Goal: Information Seeking & Learning: Learn about a topic

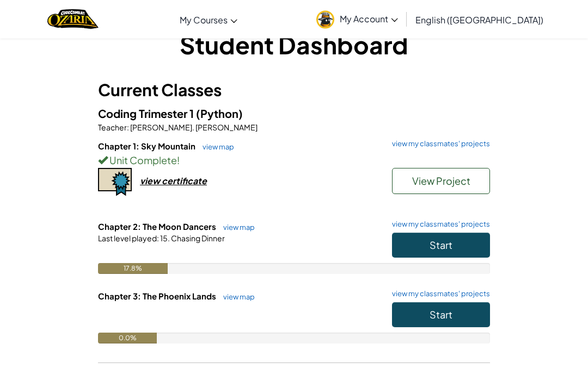
scroll to position [27, 0]
click at [463, 250] on button "Start" at bounding box center [441, 245] width 98 height 25
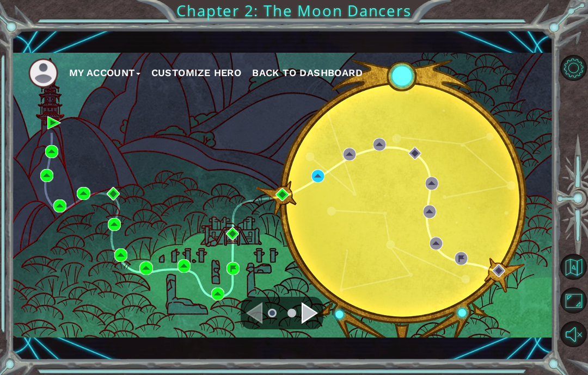
scroll to position [14, 0]
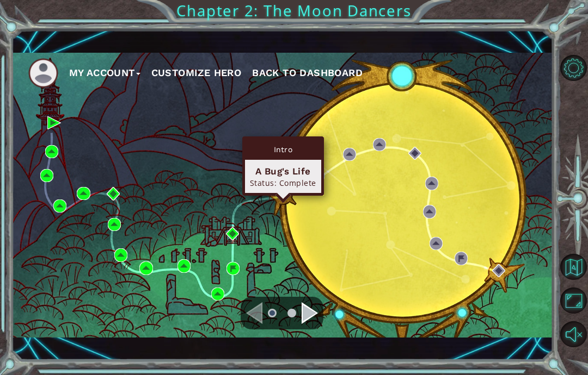
click at [307, 177] on div "A Bug's Life Status: Complete" at bounding box center [283, 176] width 76 height 33
click at [318, 170] on div "A Bug's Life Status: Complete" at bounding box center [283, 176] width 76 height 33
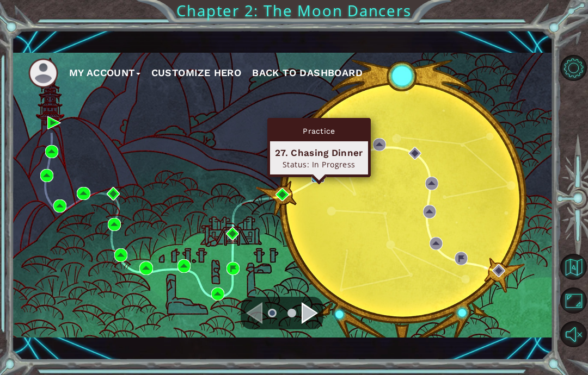
click at [317, 175] on img at bounding box center [317, 176] width 13 height 13
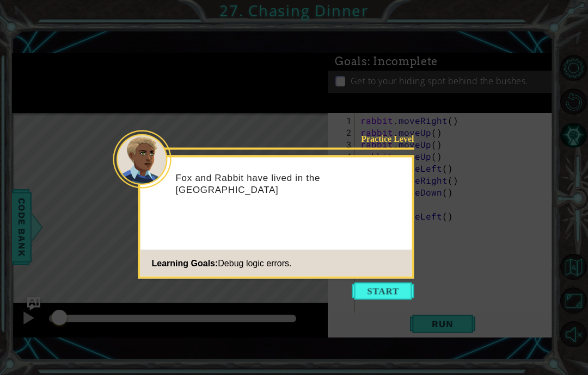
scroll to position [29, 0]
click at [391, 283] on button "Start" at bounding box center [383, 291] width 62 height 17
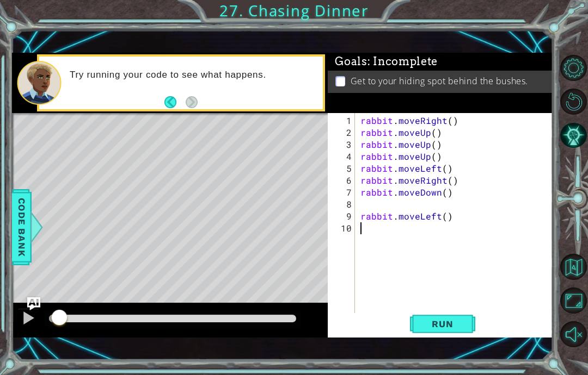
click at [571, 224] on div at bounding box center [574, 201] width 27 height 98
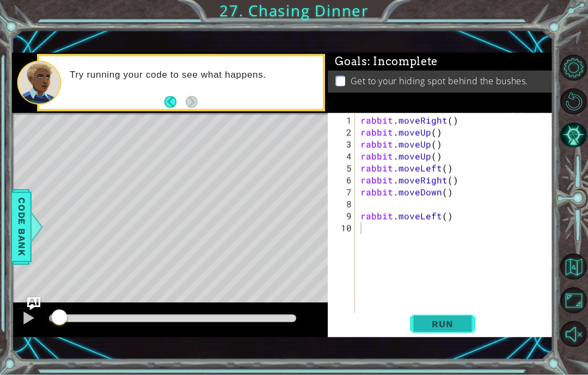
click at [445, 319] on span "Run" at bounding box center [442, 324] width 43 height 11
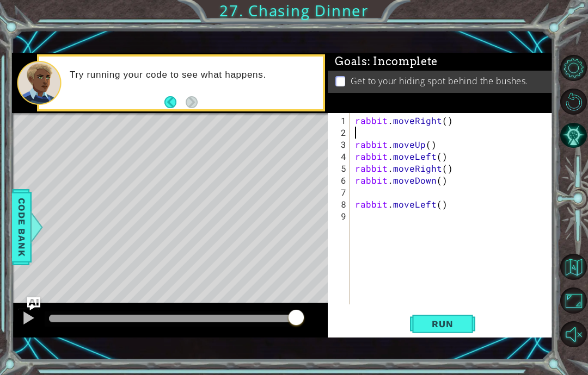
scroll to position [14, 20]
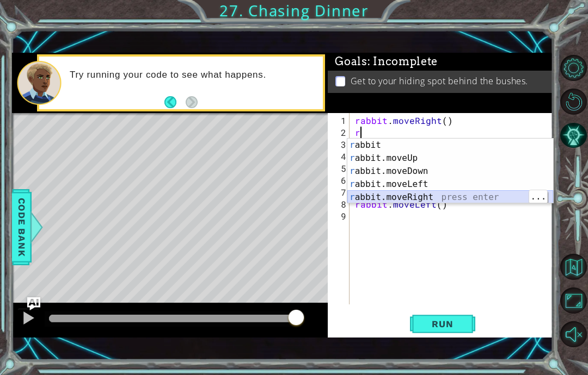
click at [498, 200] on div "r abbit press enter r abbit.moveUp press enter r abbit.moveDown press enter r a…" at bounding box center [450, 184] width 206 height 91
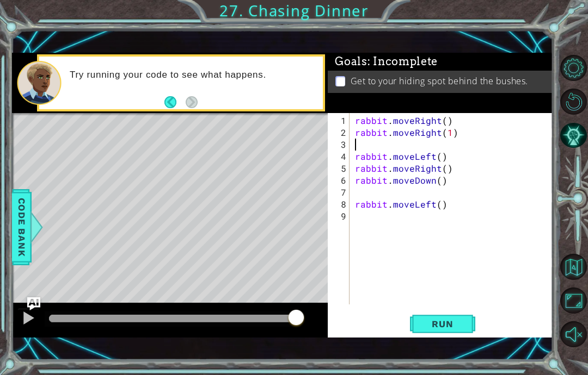
click at [584, 215] on div at bounding box center [574, 201] width 27 height 98
click at [452, 325] on span "Run" at bounding box center [442, 324] width 43 height 11
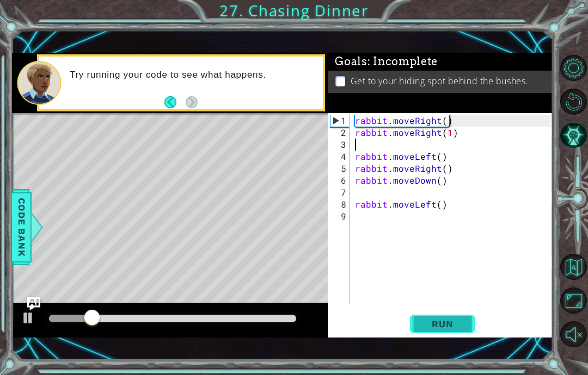
scroll to position [29, 0]
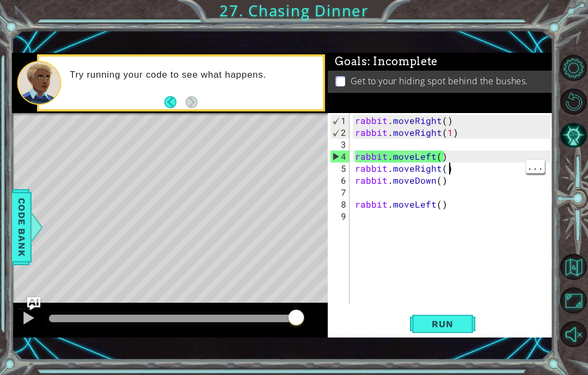
click at [450, 147] on div "rabbit . moveRight ( ) rabbit . moveRight ( 1 ) rabbit . moveLeft ( ) rabbit . …" at bounding box center [454, 222] width 203 height 215
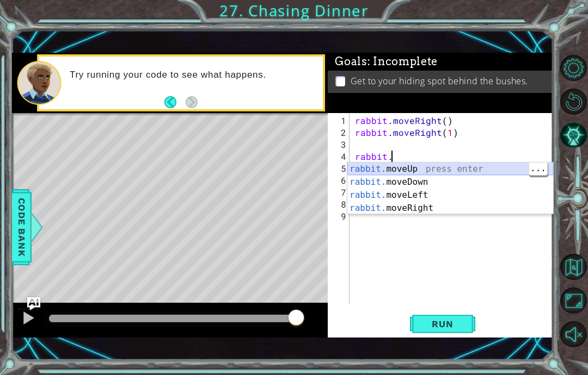
click at [447, 170] on div "rabbit. moveUp press enter rabbit. moveDown press enter rabbit. moveLeft press …" at bounding box center [450, 202] width 206 height 78
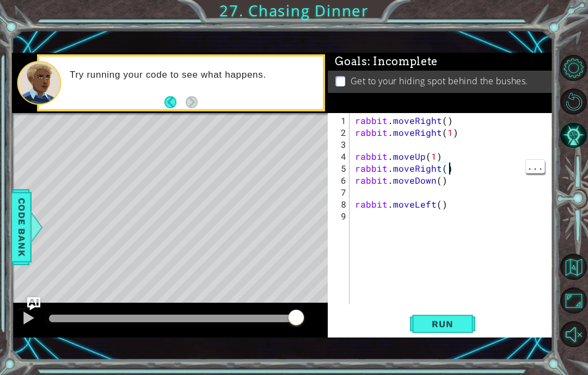
click at [461, 169] on div "rabbit . moveRight ( ) rabbit . moveRight ( 1 ) rabbit . moveUp ( 1 ) rabbit . …" at bounding box center [454, 222] width 203 height 215
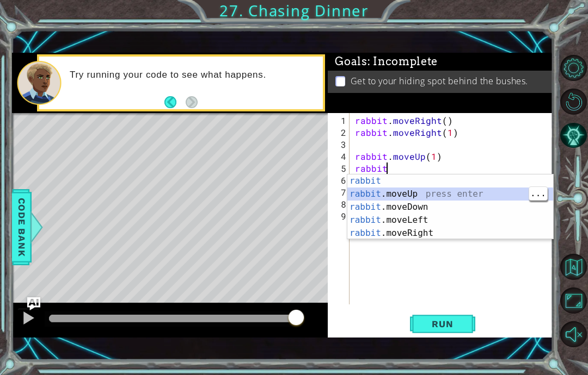
click at [458, 193] on div "rabbit press enter rabbit .moveUp press enter rabbit .moveDown press enter rabb…" at bounding box center [450, 220] width 206 height 91
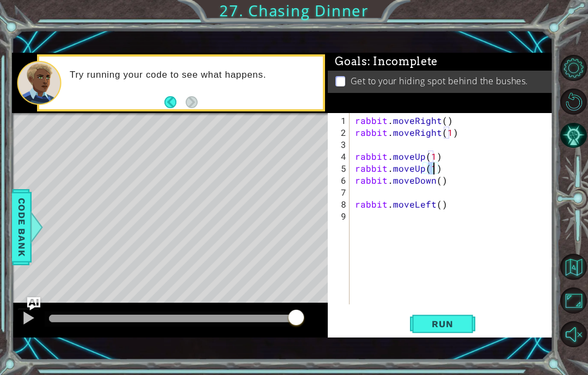
click at [572, 196] on div at bounding box center [574, 201] width 27 height 98
click at [455, 324] on span "Run" at bounding box center [442, 324] width 43 height 11
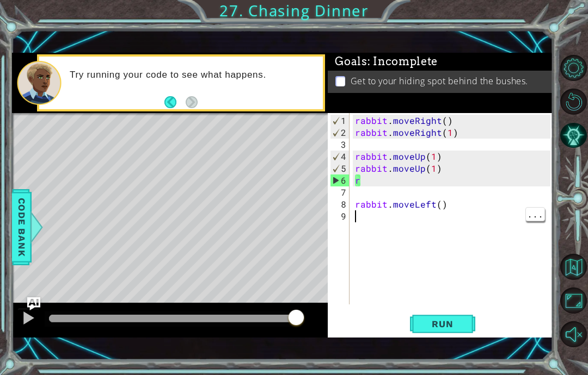
click at [411, 182] on div "rabbit . moveRight ( ) rabbit . moveRight ( 1 ) rabbit . moveUp ( 1 ) rabbit . …" at bounding box center [454, 222] width 203 height 215
click at [447, 211] on div "rabbit . moveRight ( ) rabbit . moveRight ( 1 ) rabbit . moveUp ( 1 ) rabbit . …" at bounding box center [454, 222] width 203 height 215
click at [388, 190] on div "rabbit . moveRight ( ) rabbit . moveRight ( 1 ) rabbit . moveUp ( 1 ) rabbit . …" at bounding box center [454, 222] width 203 height 215
click at [384, 178] on div "rabbit . moveRight ( ) rabbit . moveRight ( 1 ) rabbit . moveUp ( 1 ) rabbit . …" at bounding box center [454, 222] width 203 height 215
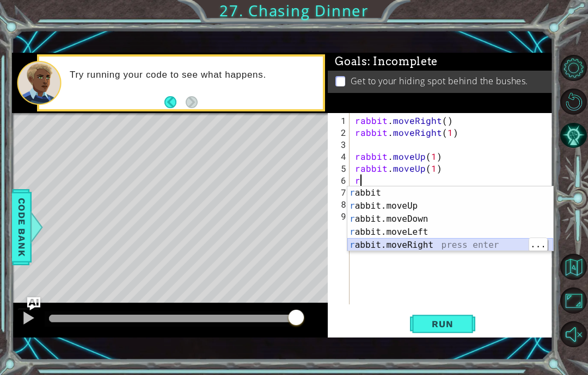
click at [477, 244] on div "r abbit press enter r abbit.moveUp press enter r abbit.moveDown press enter r a…" at bounding box center [450, 232] width 206 height 91
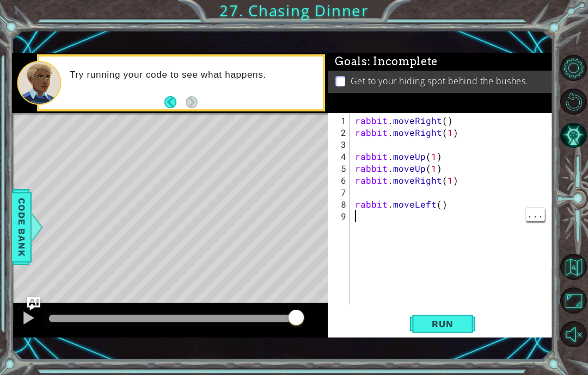
click at [584, 227] on div at bounding box center [574, 201] width 27 height 98
click at [455, 324] on span "Run" at bounding box center [442, 324] width 43 height 11
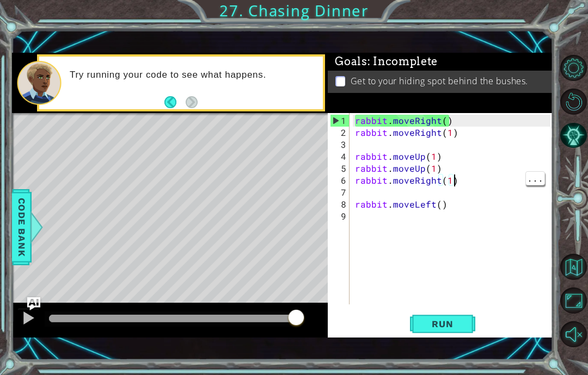
click at [460, 177] on div "rabbit . moveRight ( ) rabbit . moveRight ( 1 ) rabbit . moveUp ( 1 ) rabbit . …" at bounding box center [454, 222] width 203 height 215
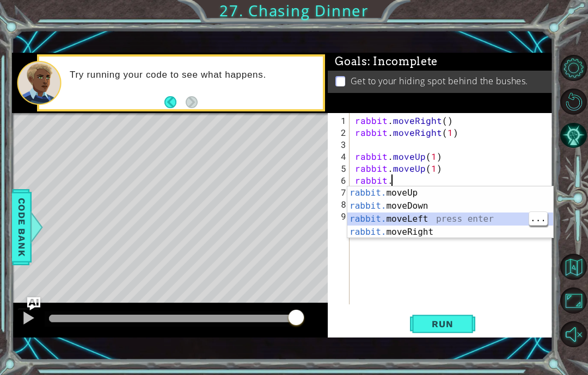
click at [487, 227] on div "rabbit. moveUp press enter rabbit. moveDown press enter rabbit. moveLeft press …" at bounding box center [450, 226] width 206 height 78
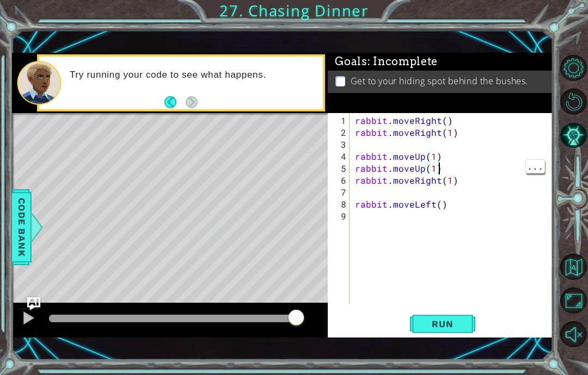
click at [437, 183] on div "rabbit . moveRight ( ) rabbit . moveRight ( 1 ) rabbit . moveUp ( 1 ) rabbit . …" at bounding box center [454, 222] width 203 height 215
click at [461, 183] on div "rabbit . moveRight ( ) rabbit . moveRight ( 1 ) rabbit . moveUp ( 1 ) rabbit . …" at bounding box center [454, 222] width 203 height 215
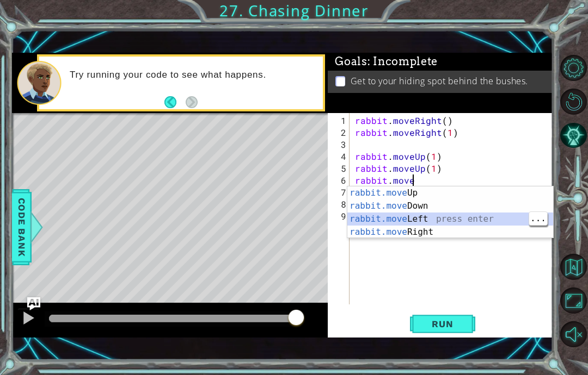
click at [459, 220] on div "rabbit.move Up press enter rabbit.move Down press enter rabbit.move Left press …" at bounding box center [450, 226] width 206 height 78
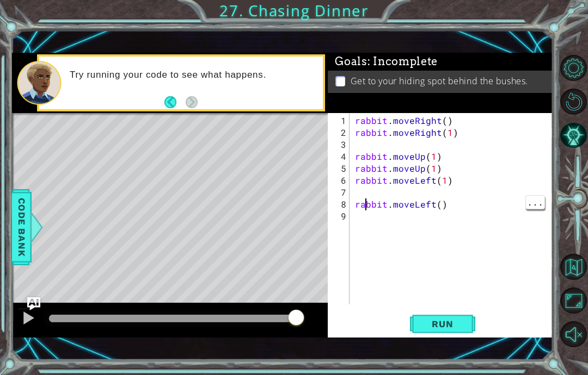
click at [367, 206] on div "rabbit . moveRight ( ) rabbit . moveRight ( 1 ) rabbit . moveUp ( 1 ) rabbit . …" at bounding box center [454, 222] width 203 height 215
click at [372, 194] on div "rabbit . moveRight ( ) rabbit . moveRight ( 1 ) rabbit . moveUp ( 1 ) rabbit . …" at bounding box center [454, 222] width 203 height 215
click at [568, 196] on div at bounding box center [574, 201] width 27 height 98
click at [460, 319] on span "Run" at bounding box center [442, 324] width 43 height 11
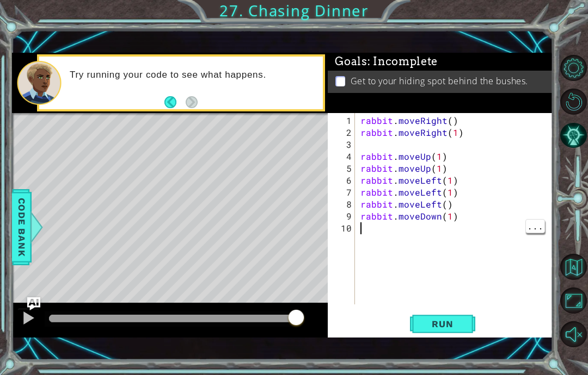
type textarea "abcde fg"
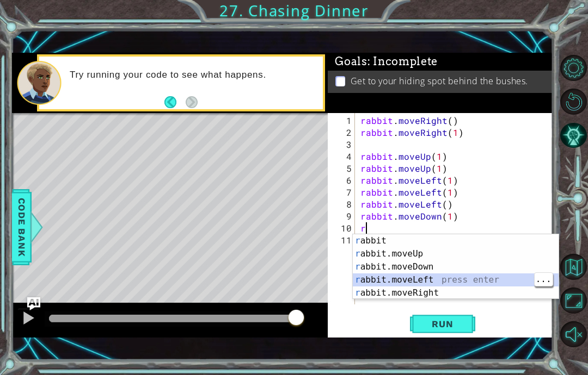
click at [475, 281] on div "r abbit press enter r abbit.moveUp press enter r abbit.moveDown press enter r a…" at bounding box center [456, 279] width 206 height 91
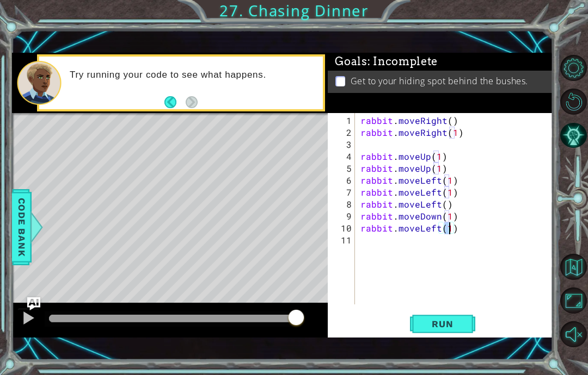
click at [586, 227] on div at bounding box center [574, 201] width 27 height 98
click at [571, 231] on div at bounding box center [574, 201] width 27 height 98
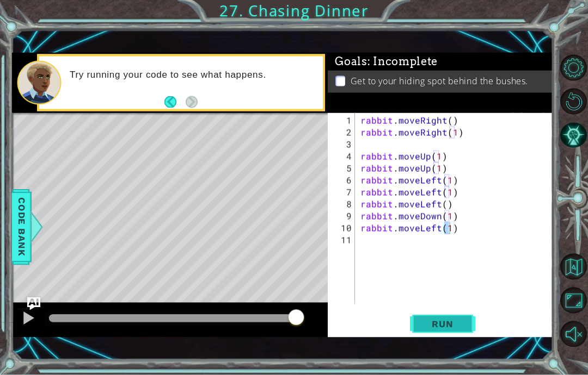
click at [463, 318] on button "Run" at bounding box center [442, 324] width 65 height 22
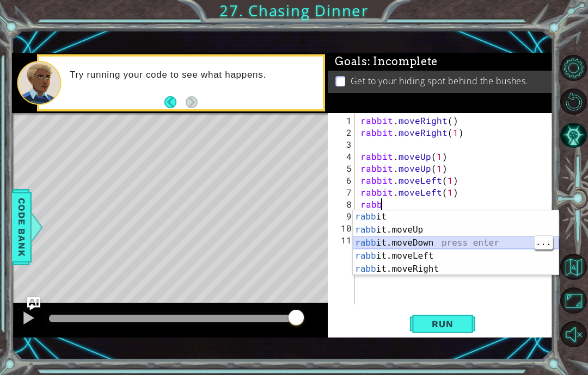
click at [462, 243] on div "[PERSON_NAME] it press enter [PERSON_NAME] it.moveUp press enter [PERSON_NAME] …" at bounding box center [456, 256] width 206 height 91
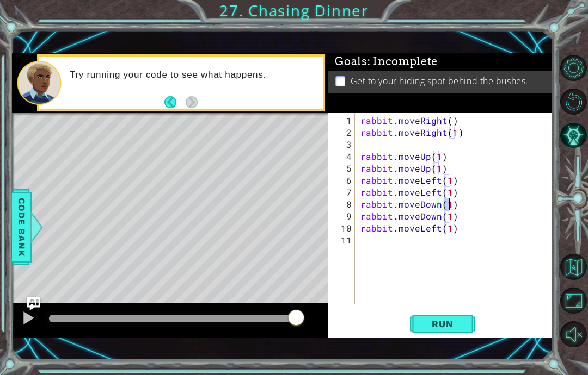
click at [579, 232] on div at bounding box center [574, 201] width 27 height 98
click at [454, 324] on span "Run" at bounding box center [442, 324] width 43 height 11
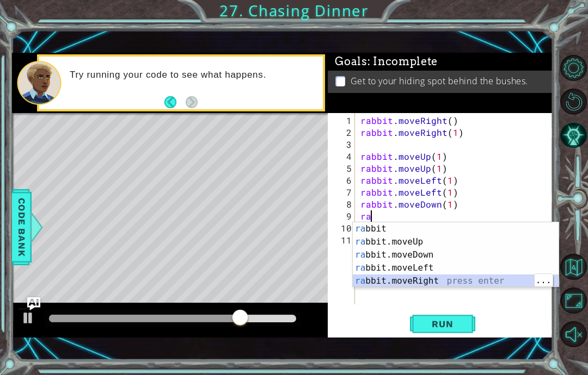
click at [458, 278] on div "ra bbit press enter ra bbit.moveUp press enter ra bbit.moveDown press enter ra …" at bounding box center [456, 267] width 206 height 91
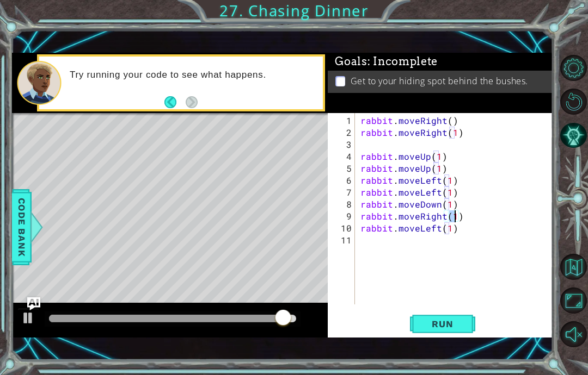
click at [565, 230] on div at bounding box center [574, 201] width 27 height 98
click at [448, 323] on span "Run" at bounding box center [442, 324] width 43 height 11
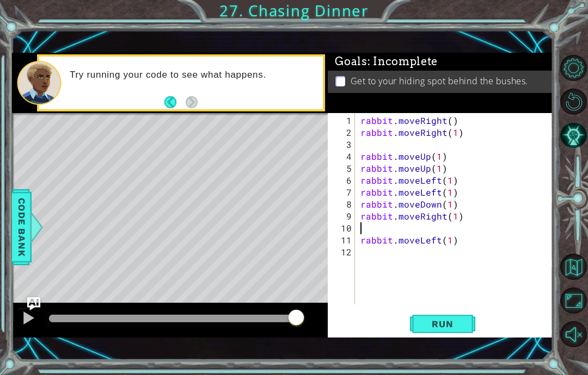
click at [568, 223] on div at bounding box center [574, 201] width 27 height 98
click at [465, 216] on div "rabbit . moveRight ( ) rabbit . moveRight ( 1 ) rabbit . moveUp ( 1 ) rabbit . …" at bounding box center [457, 222] width 198 height 215
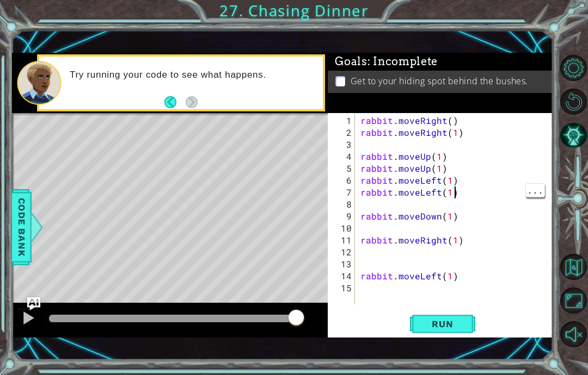
click at [466, 220] on div "rabbit . moveRight ( ) rabbit . moveRight ( 1 ) rabbit . moveUp ( 1 ) rabbit . …" at bounding box center [457, 222] width 198 height 215
click at [406, 208] on div "rabbit . moveRight ( ) rabbit . moveRight ( 1 ) rabbit . moveUp ( 1 ) rabbit . …" at bounding box center [457, 222] width 198 height 215
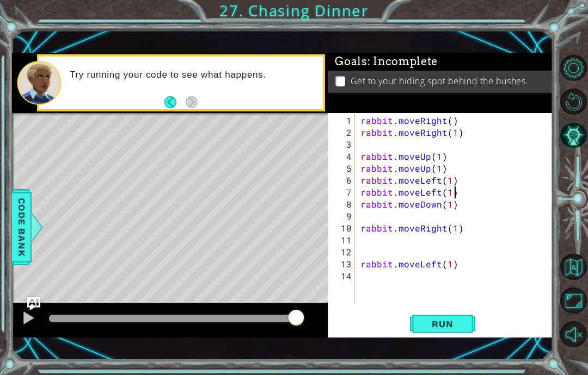
click at [568, 224] on div at bounding box center [574, 201] width 27 height 98
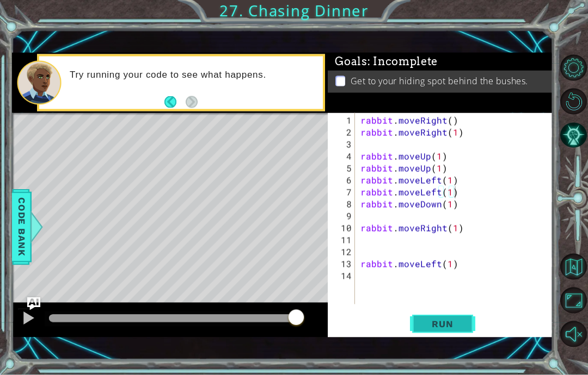
click at [462, 330] on span "Run" at bounding box center [442, 324] width 43 height 11
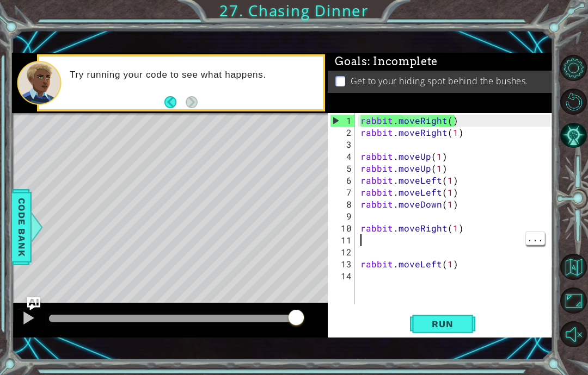
click at [461, 236] on div "rabbit . moveRight ( ) rabbit . moveRight ( 1 ) rabbit . moveUp ( 1 ) rabbit . …" at bounding box center [457, 222] width 198 height 215
click at [457, 231] on div "rabbit . moveRight ( ) rabbit . moveRight ( 1 ) rabbit . moveUp ( 1 ) rabbit . …" at bounding box center [457, 222] width 198 height 215
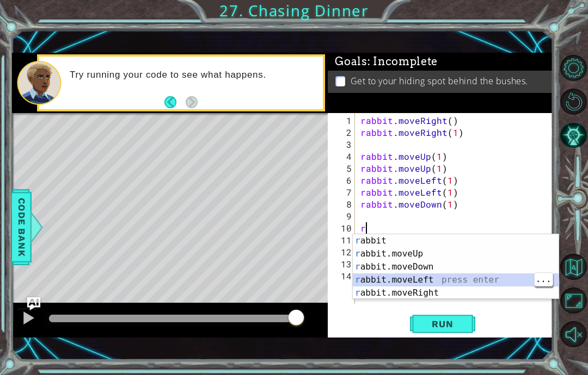
click at [510, 283] on div "r abbit press enter r abbit.moveUp press enter r abbit.moveDown press enter r a…" at bounding box center [456, 279] width 206 height 91
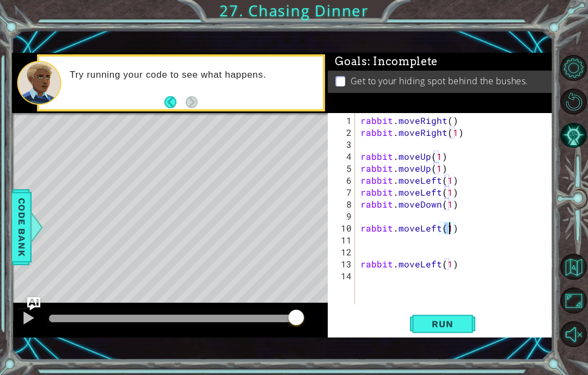
click at [573, 206] on div at bounding box center [574, 201] width 27 height 98
click at [448, 327] on span "Run" at bounding box center [442, 324] width 43 height 11
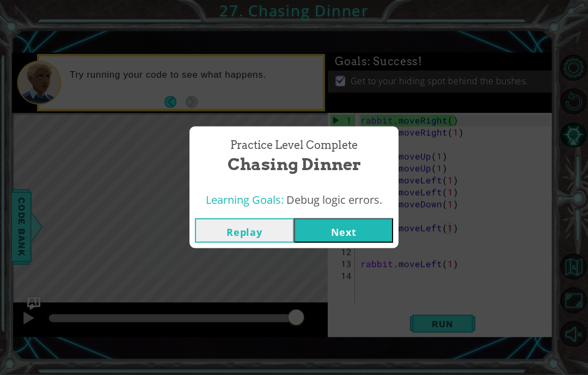
click at [367, 232] on button "Next" at bounding box center [343, 231] width 99 height 24
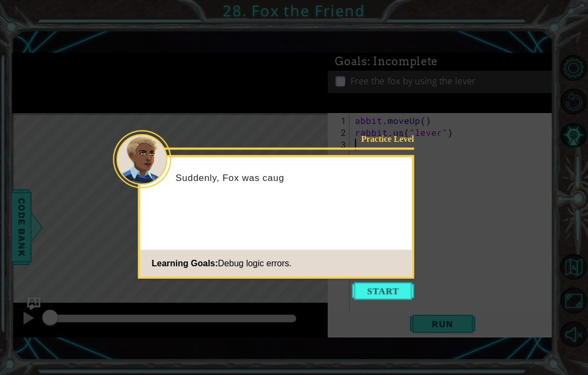
scroll to position [29, 0]
click at [429, 268] on icon at bounding box center [294, 187] width 588 height 375
click at [412, 283] on button "Start" at bounding box center [383, 291] width 62 height 17
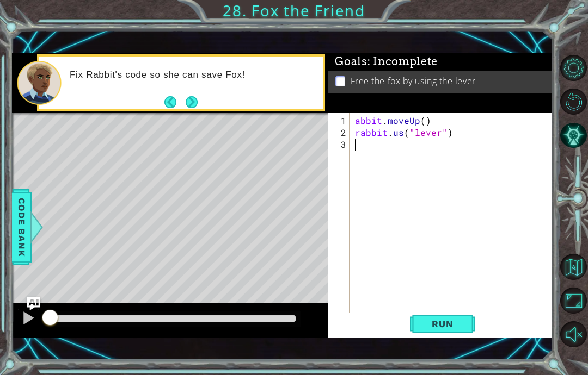
click at [572, 208] on div at bounding box center [574, 201] width 27 height 98
click at [460, 327] on span "Run" at bounding box center [442, 324] width 43 height 11
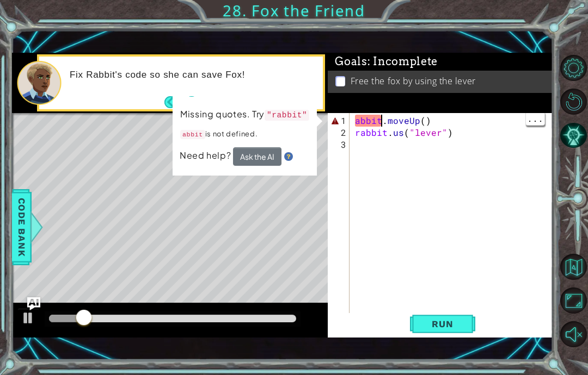
click at [379, 122] on div "abbit . moveUp ( ) rabbit . us ( "lever" )" at bounding box center [454, 228] width 203 height 227
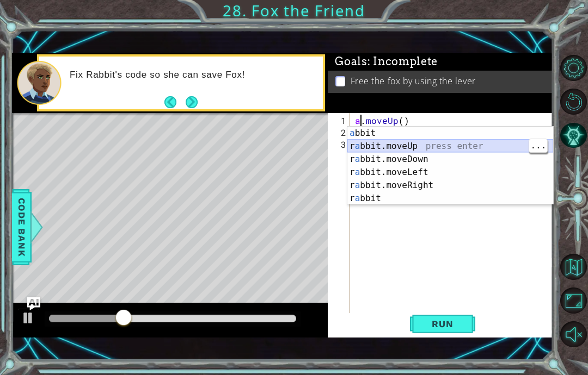
click at [448, 145] on div "a bbit press enter r a bbit.moveUp press enter r a bbit.moveDown press enter r …" at bounding box center [450, 179] width 206 height 104
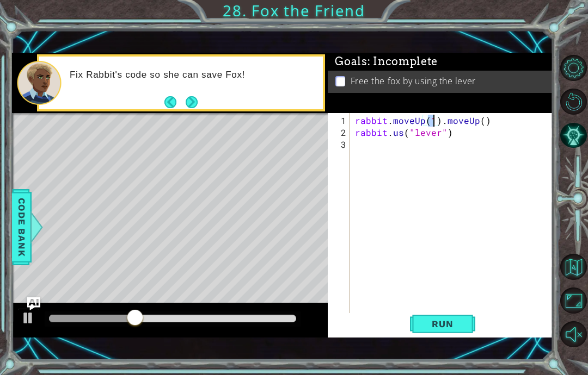
click at [585, 223] on div at bounding box center [574, 201] width 27 height 98
click at [463, 327] on span "Run" at bounding box center [442, 324] width 43 height 11
click at [583, 234] on div at bounding box center [574, 201] width 27 height 98
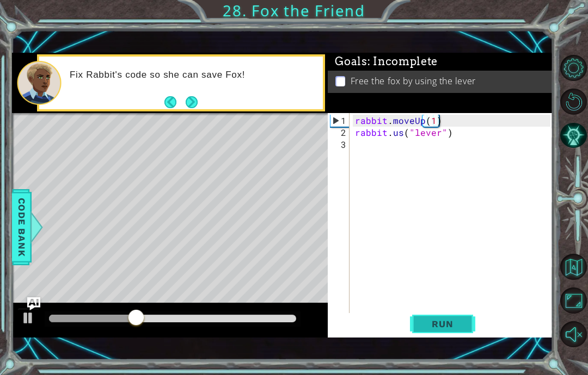
click at [459, 326] on span "Run" at bounding box center [442, 324] width 43 height 11
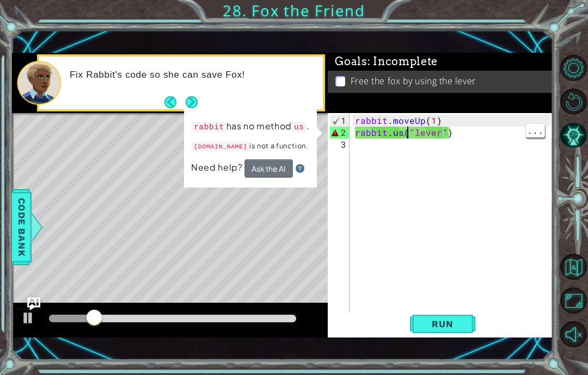
click at [408, 133] on div "rabbit . moveUp ( 1 ) rabbit . us ( "lever" )" at bounding box center [454, 228] width 203 height 227
click at [401, 133] on div "rabbit . moveUp ( 1 ) rabbit . us ( "lever" )" at bounding box center [454, 228] width 203 height 227
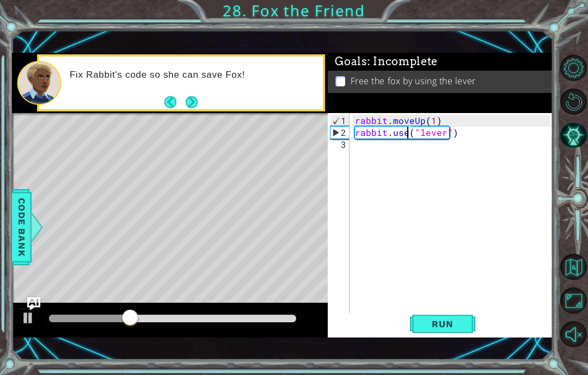
type textarea "abcde fg"
click at [559, 189] on div "1 ההההההההההההההההההההההההההההההההההההההההההההההההההההההההההההההההההההההההההההה…" at bounding box center [294, 187] width 588 height 375
click at [459, 321] on span "Run" at bounding box center [442, 324] width 43 height 11
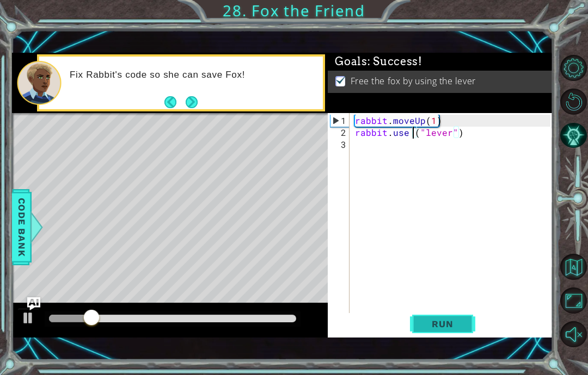
scroll to position [29, 0]
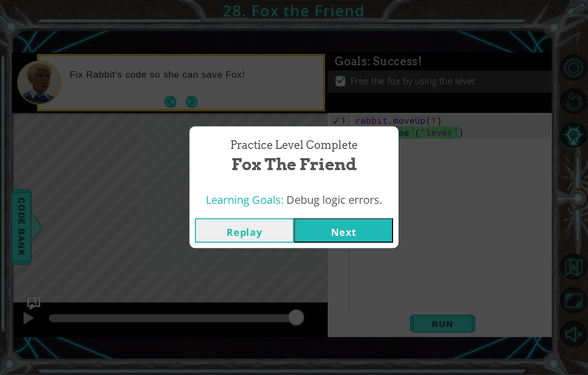
click at [378, 232] on button "Next" at bounding box center [343, 231] width 99 height 24
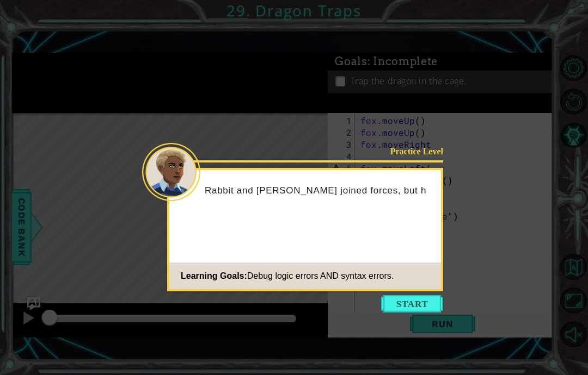
scroll to position [29, 0]
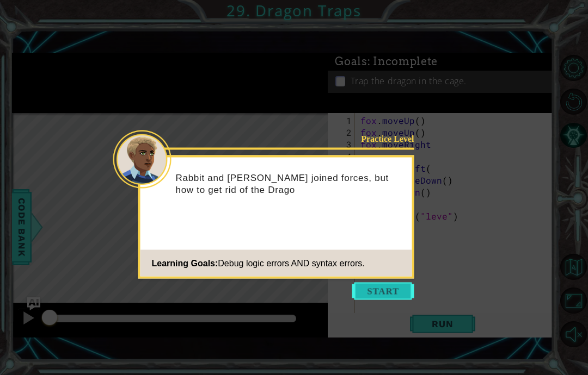
click at [399, 283] on button "Start" at bounding box center [383, 291] width 62 height 17
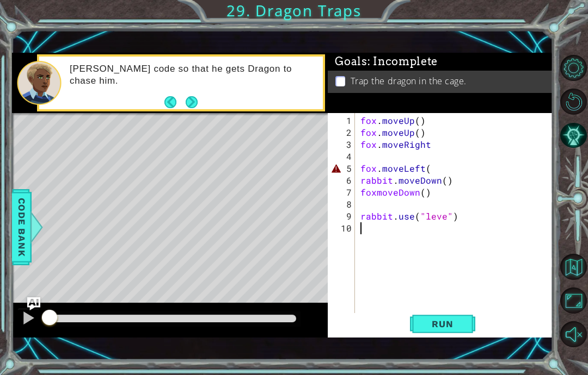
click at [570, 234] on div at bounding box center [574, 201] width 27 height 98
click at [466, 325] on button "Run" at bounding box center [442, 324] width 65 height 22
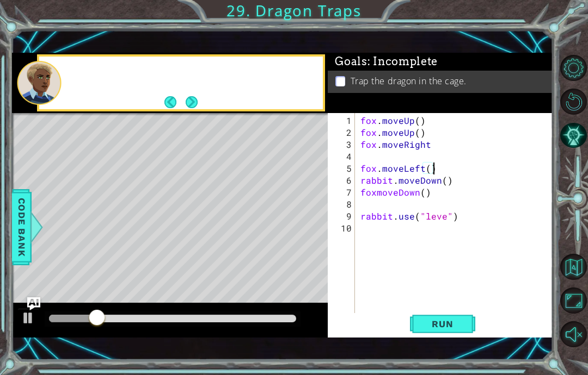
scroll to position [14, 20]
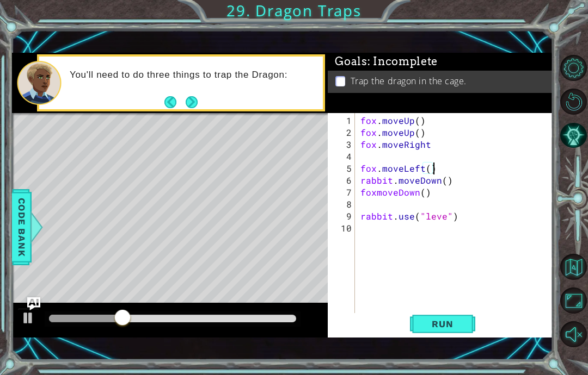
click at [571, 233] on div at bounding box center [574, 201] width 27 height 98
click at [450, 326] on span "Run" at bounding box center [442, 324] width 43 height 11
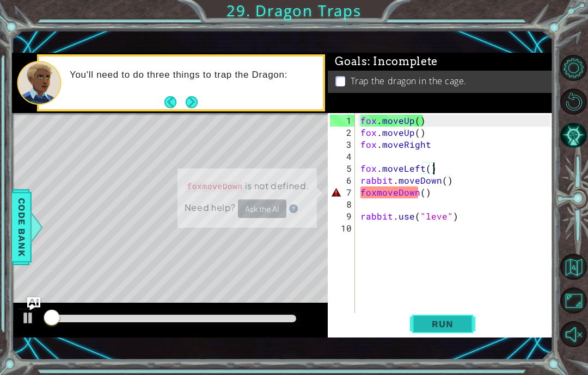
scroll to position [29, 0]
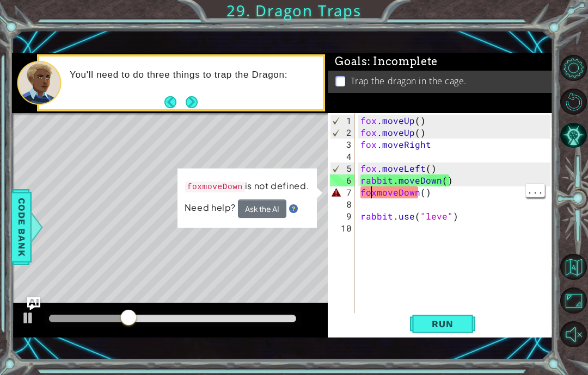
click at [379, 195] on div "fox . moveUp ( ) fox . moveUp ( ) fox . moveRight fox . moveLeft ( ) rabbit . m…" at bounding box center [456, 228] width 197 height 227
click at [375, 197] on div "fox . moveUp ( ) fox . moveUp ( ) fox . moveRight fox . moveLeft ( ) rabbit . m…" at bounding box center [456, 228] width 197 height 227
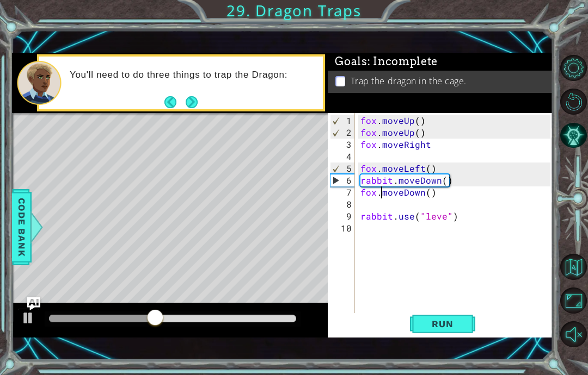
click at [571, 217] on div at bounding box center [574, 201] width 27 height 98
click at [467, 329] on button "Run" at bounding box center [442, 324] width 65 height 22
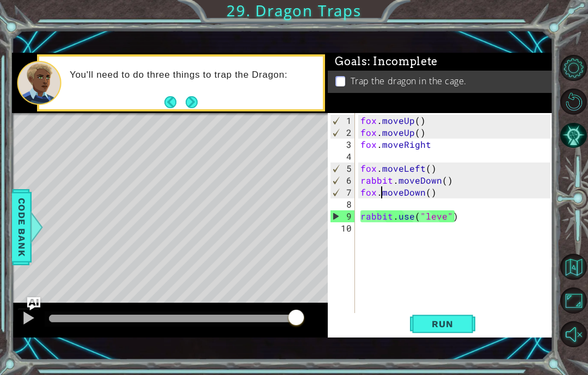
click at [574, 203] on div at bounding box center [574, 201] width 27 height 98
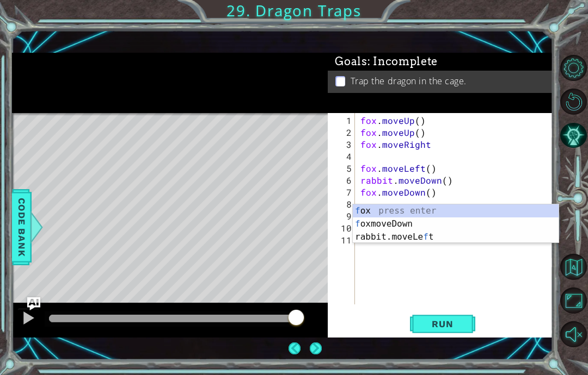
scroll to position [28, 0]
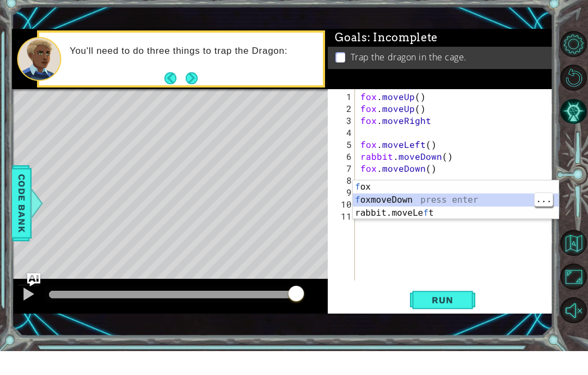
click at [481, 205] on div "f ox press enter f oxmoveDown press enter rabbit.moveLe f t press enter" at bounding box center [456, 237] width 206 height 65
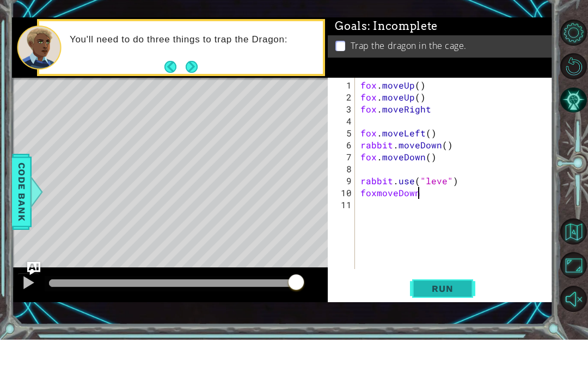
click at [451, 319] on span "Run" at bounding box center [442, 324] width 43 height 11
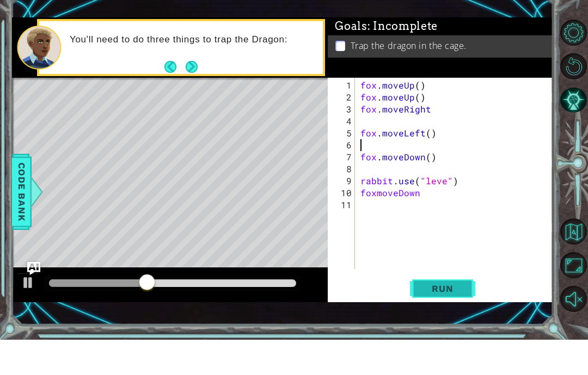
click at [473, 313] on button "Run" at bounding box center [442, 324] width 65 height 22
click at [461, 319] on span "Run" at bounding box center [442, 324] width 43 height 11
type textarea "abcde fg"
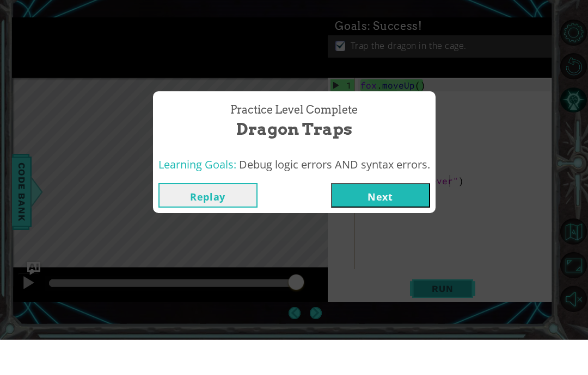
scroll to position [44, 0]
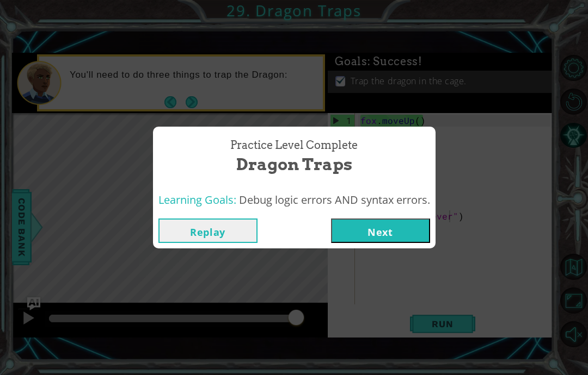
click at [408, 234] on button "Next" at bounding box center [380, 231] width 99 height 24
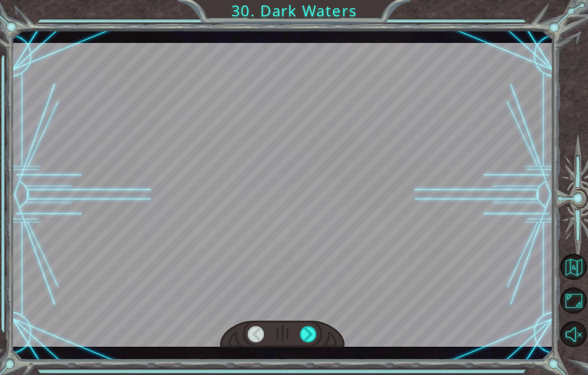
click at [413, 284] on div at bounding box center [282, 195] width 541 height 304
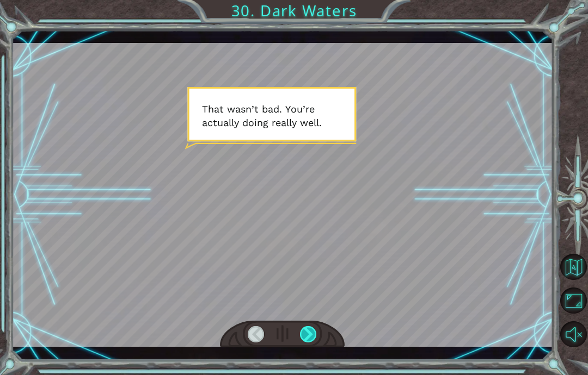
click at [312, 336] on div at bounding box center [308, 334] width 17 height 16
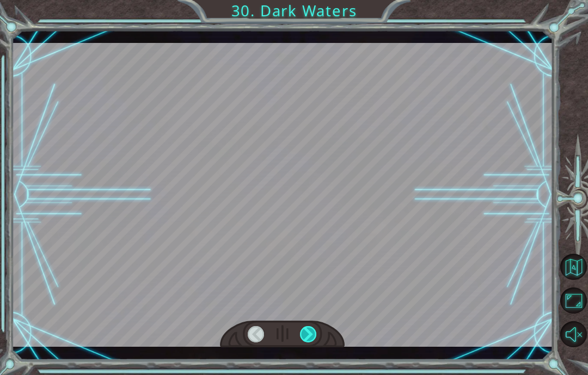
click at [304, 342] on div at bounding box center [308, 334] width 17 height 16
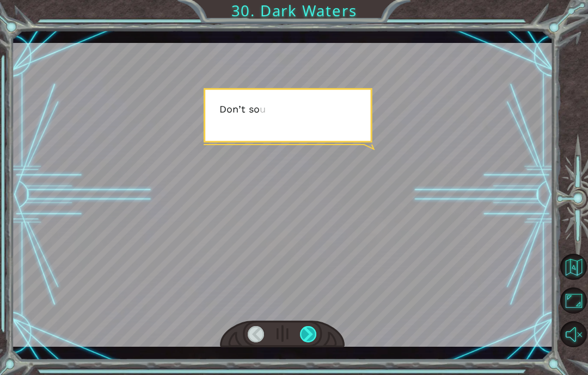
click at [306, 342] on div at bounding box center [308, 334] width 17 height 16
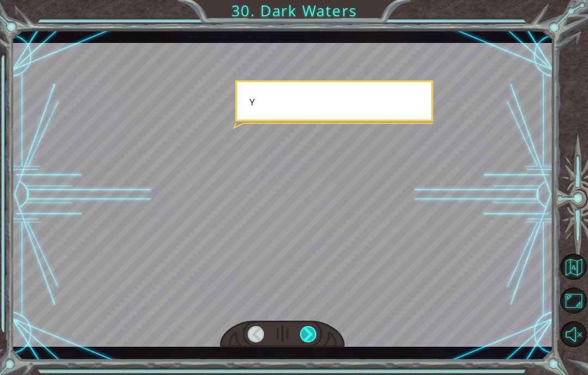
click at [312, 338] on div at bounding box center [308, 334] width 17 height 16
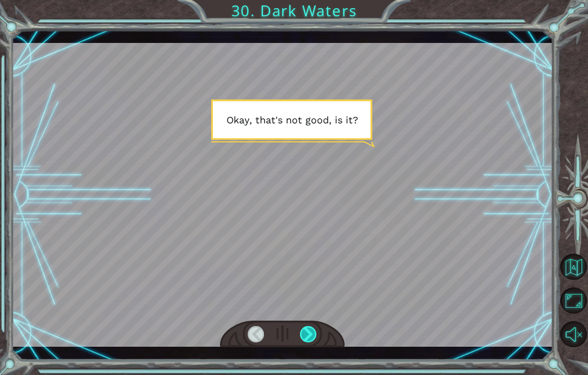
click at [308, 343] on div at bounding box center [308, 334] width 17 height 16
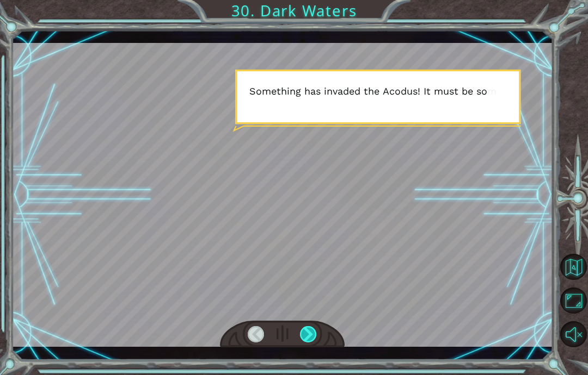
click at [310, 335] on div at bounding box center [308, 334] width 17 height 16
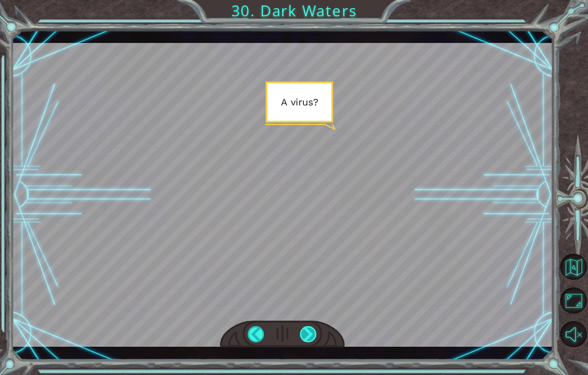
click at [314, 335] on div at bounding box center [308, 334] width 17 height 16
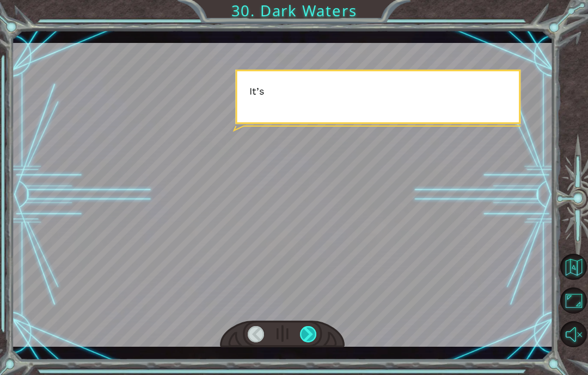
click at [317, 331] on div at bounding box center [308, 334] width 17 height 16
click at [316, 338] on div at bounding box center [308, 334] width 17 height 16
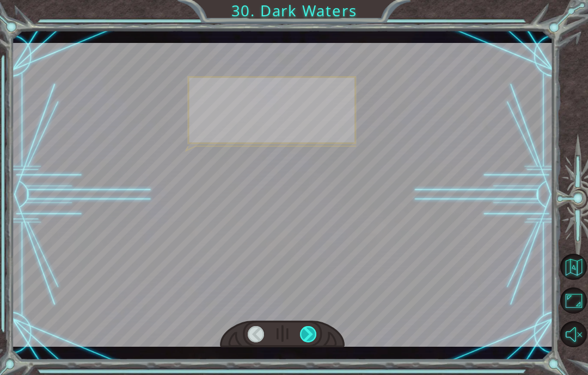
click at [314, 330] on div at bounding box center [308, 334] width 17 height 16
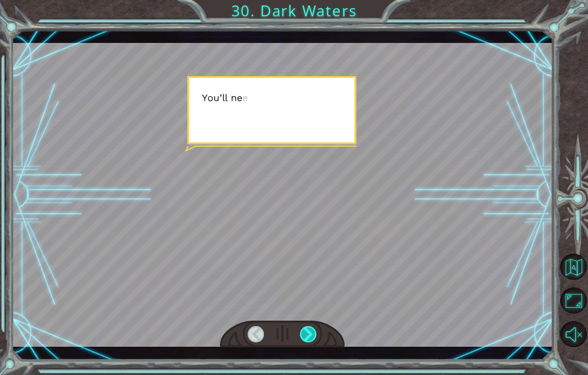
click at [315, 330] on div at bounding box center [308, 334] width 17 height 16
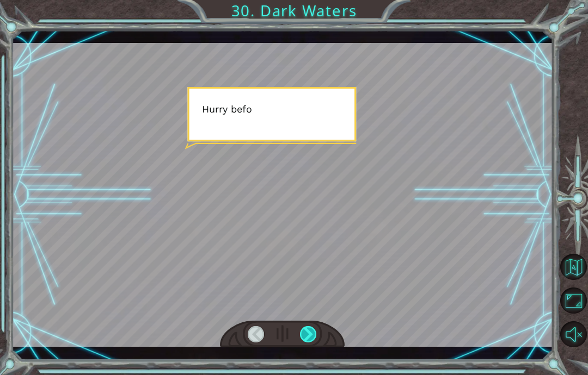
click at [314, 336] on div at bounding box center [308, 334] width 17 height 16
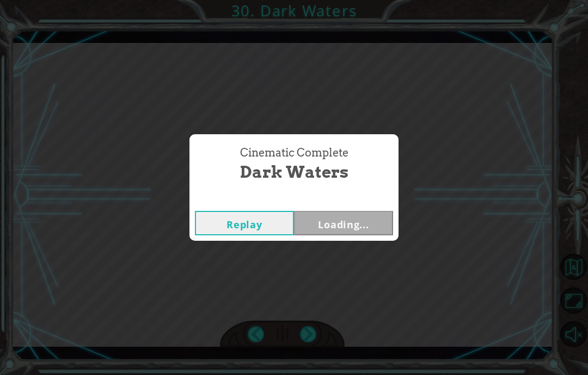
click at [313, 338] on div "Cinematic Complete Dark Waters Replay Loading..." at bounding box center [294, 187] width 588 height 375
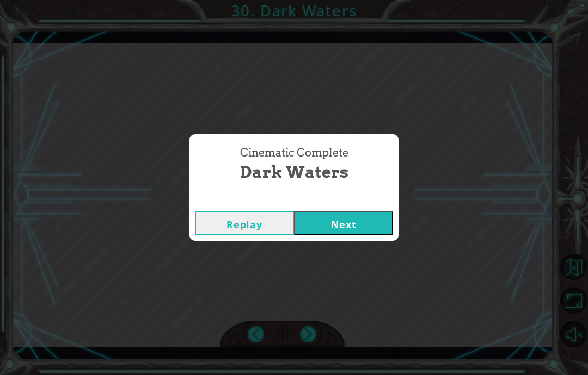
click at [314, 336] on div "Cinematic Complete Dark Waters Replay Next" at bounding box center [294, 187] width 588 height 375
click at [366, 218] on button "Next" at bounding box center [343, 223] width 99 height 24
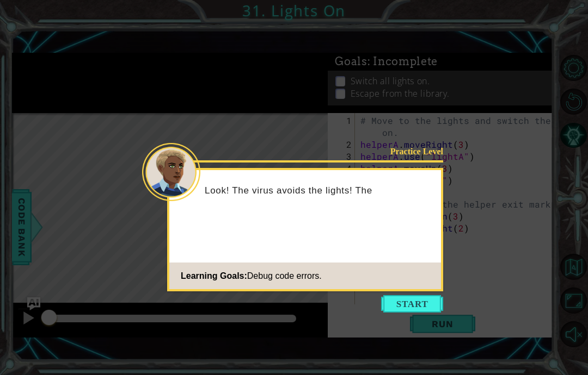
click at [455, 220] on icon at bounding box center [294, 187] width 588 height 375
click at [424, 298] on button "Start" at bounding box center [412, 303] width 62 height 17
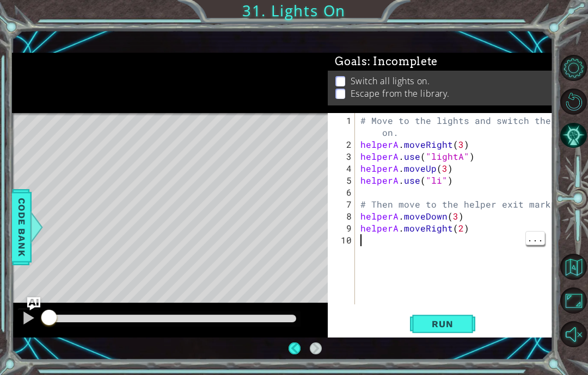
scroll to position [44, 0]
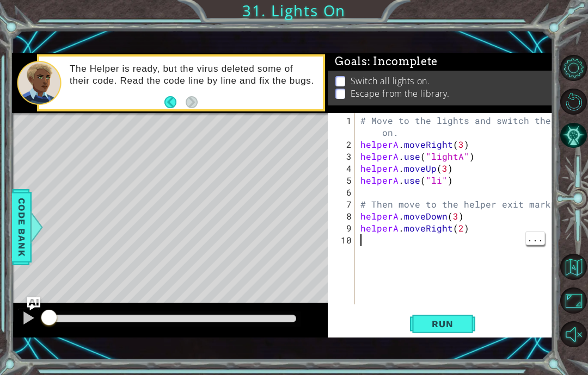
click at [582, 209] on div at bounding box center [574, 201] width 27 height 98
click at [574, 213] on div at bounding box center [574, 201] width 27 height 98
click at [454, 332] on button "Run" at bounding box center [442, 324] width 65 height 22
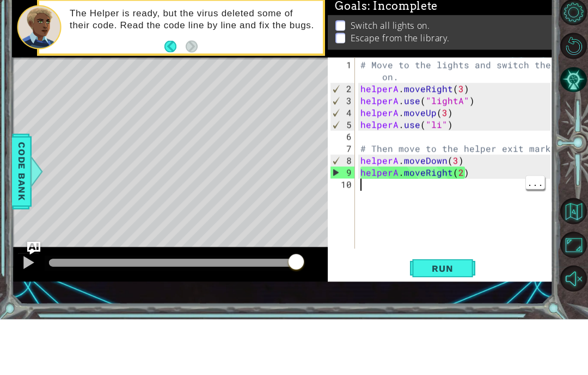
click at [568, 158] on div at bounding box center [574, 201] width 27 height 98
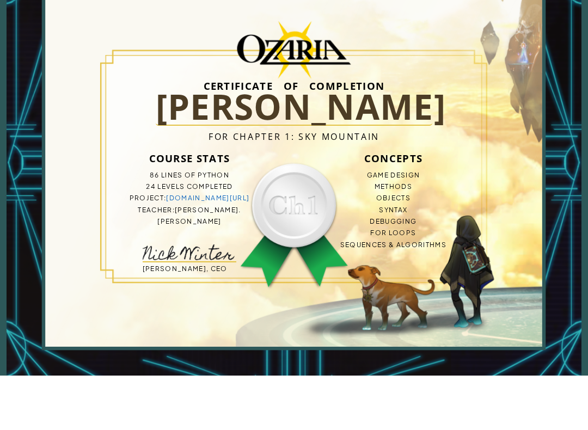
scroll to position [4, 0]
